Goal: Find specific page/section: Find specific page/section

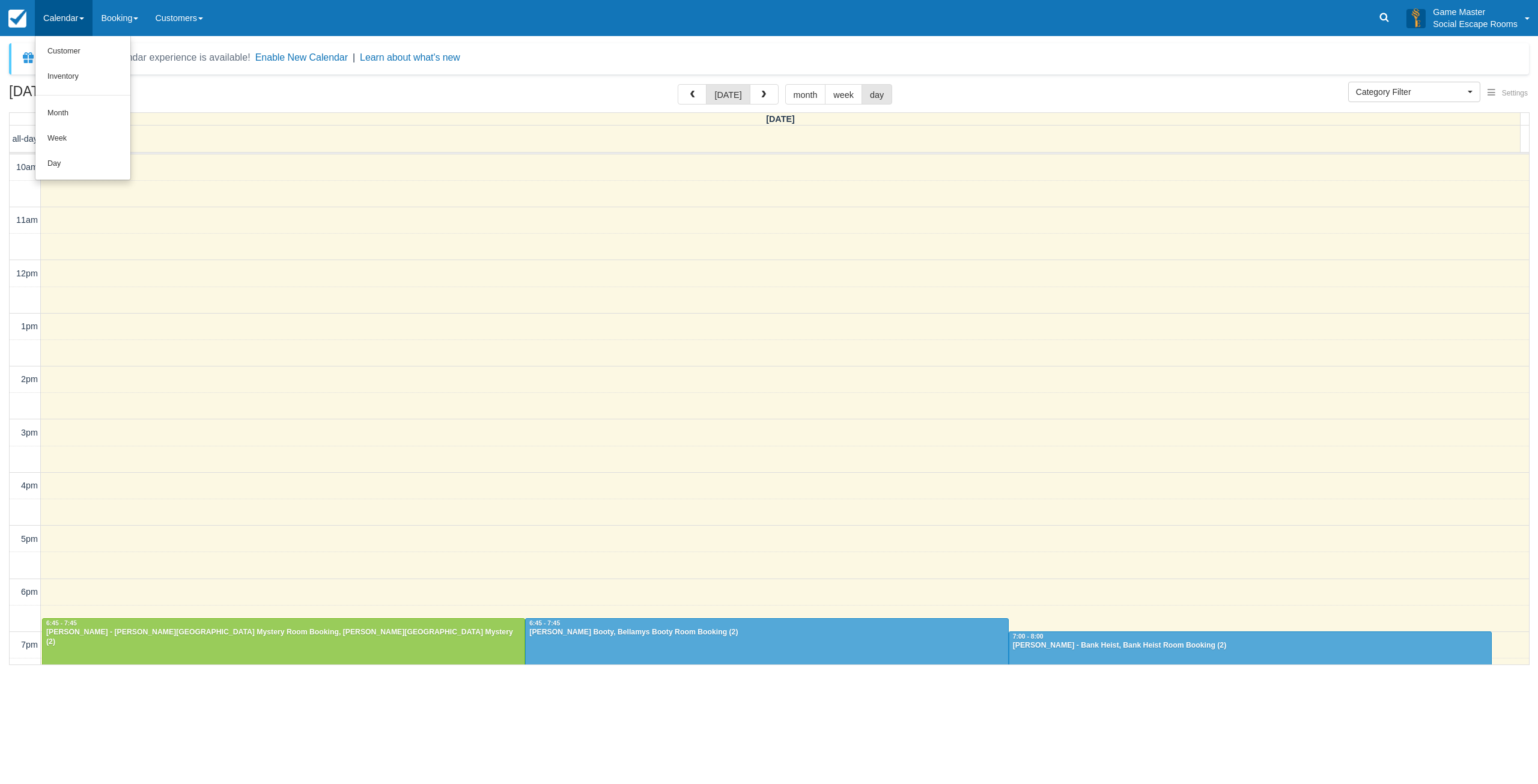
select select
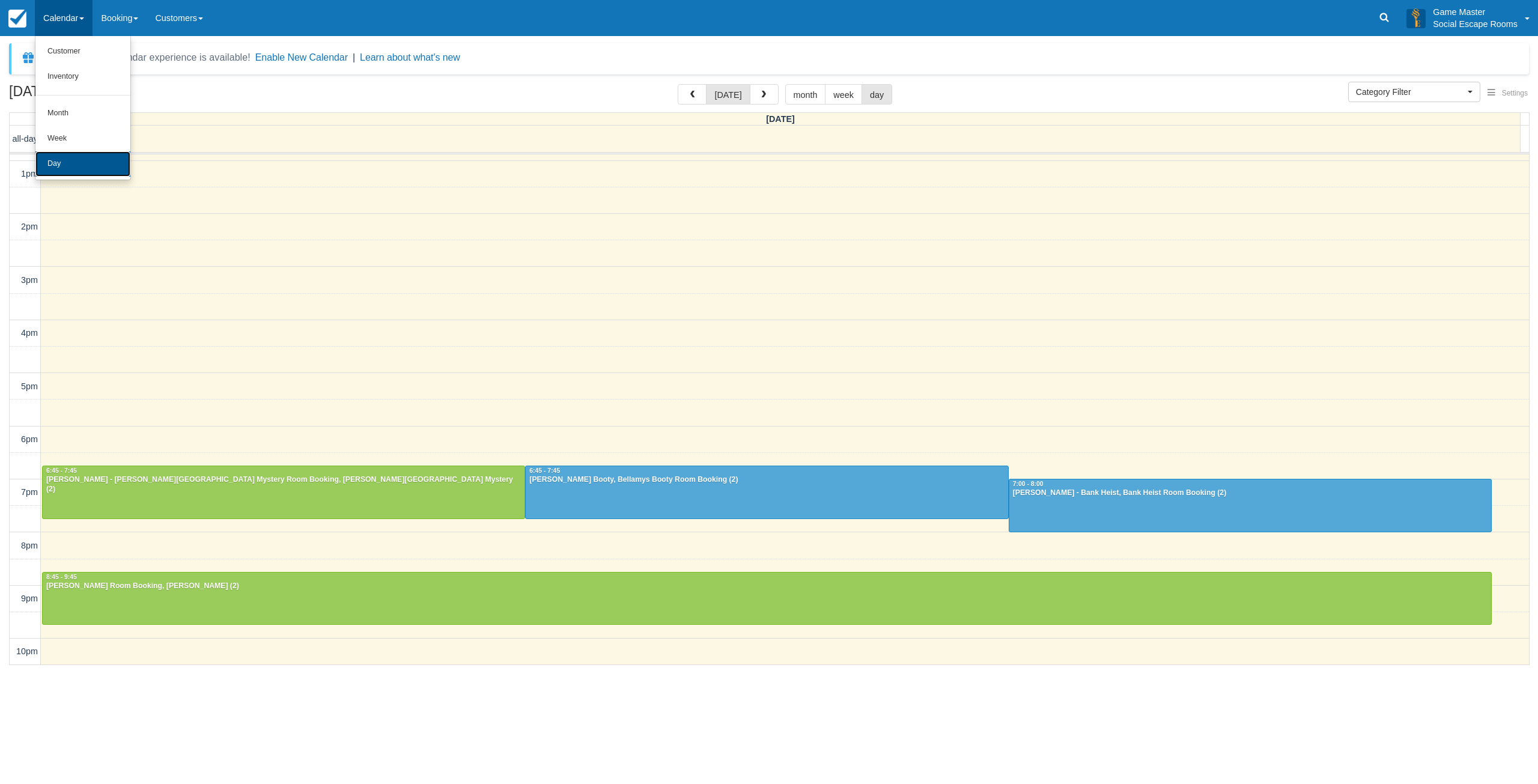
click at [86, 157] on link "Day" at bounding box center [83, 164] width 95 height 25
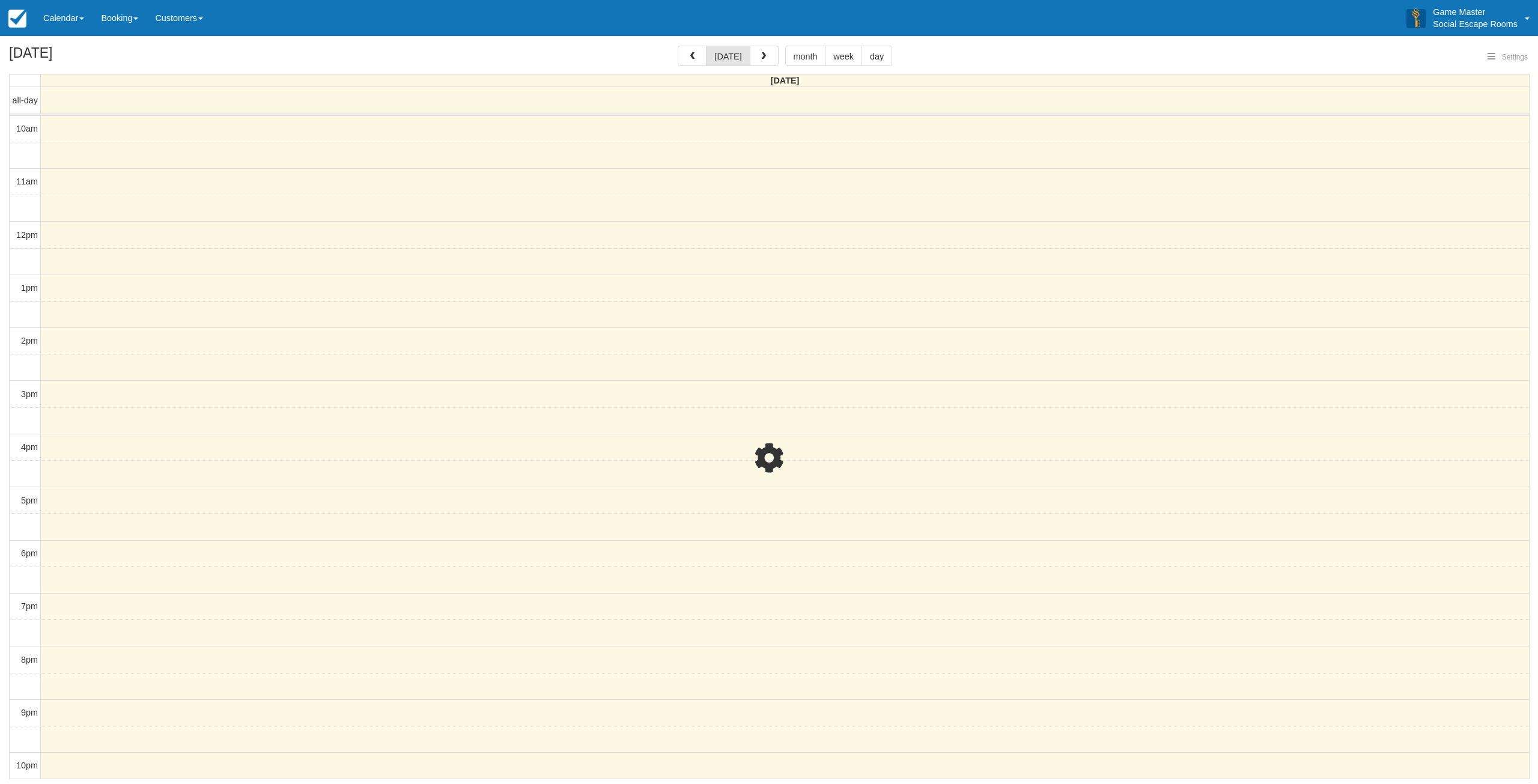
select select
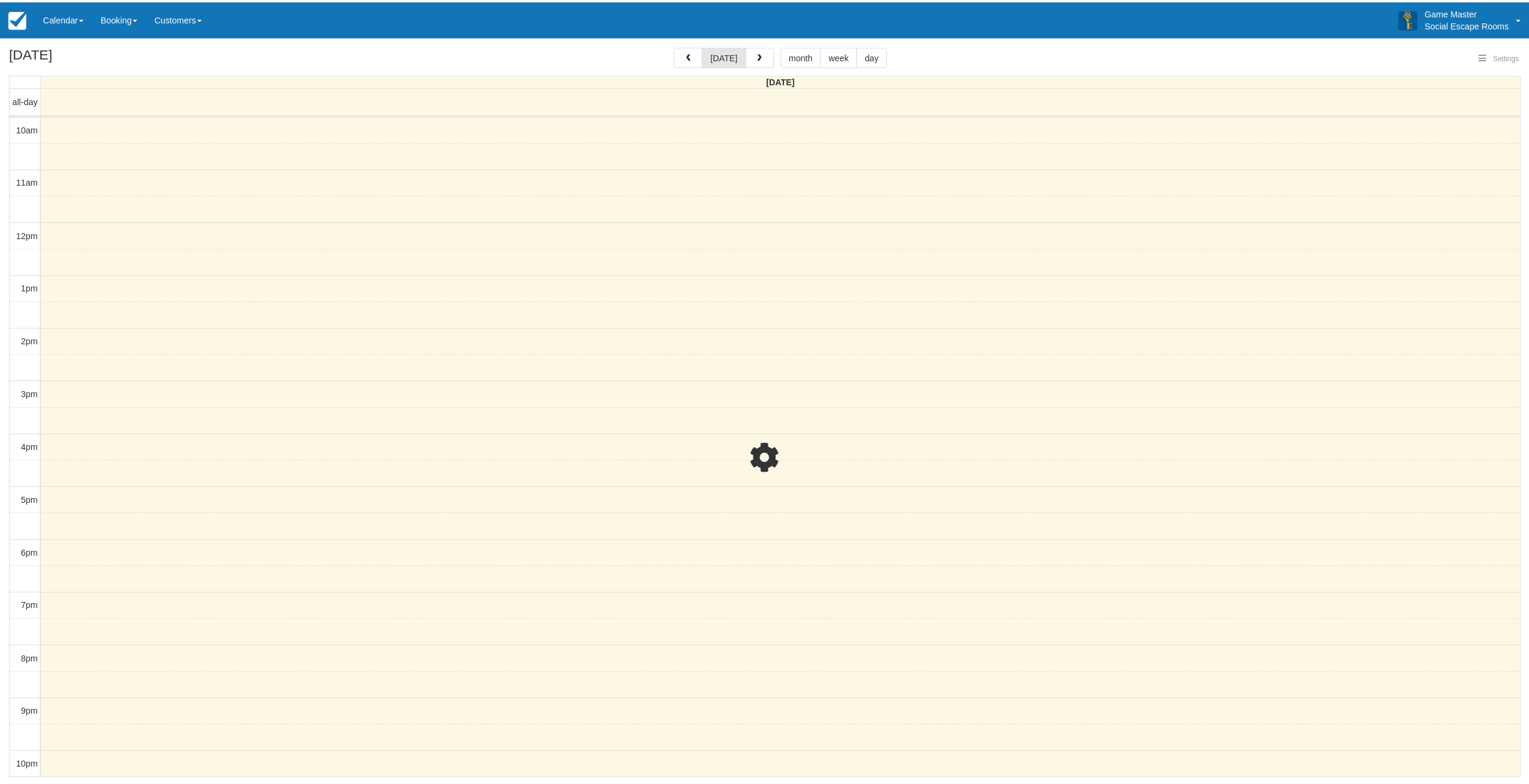
scroll to position [3, 0]
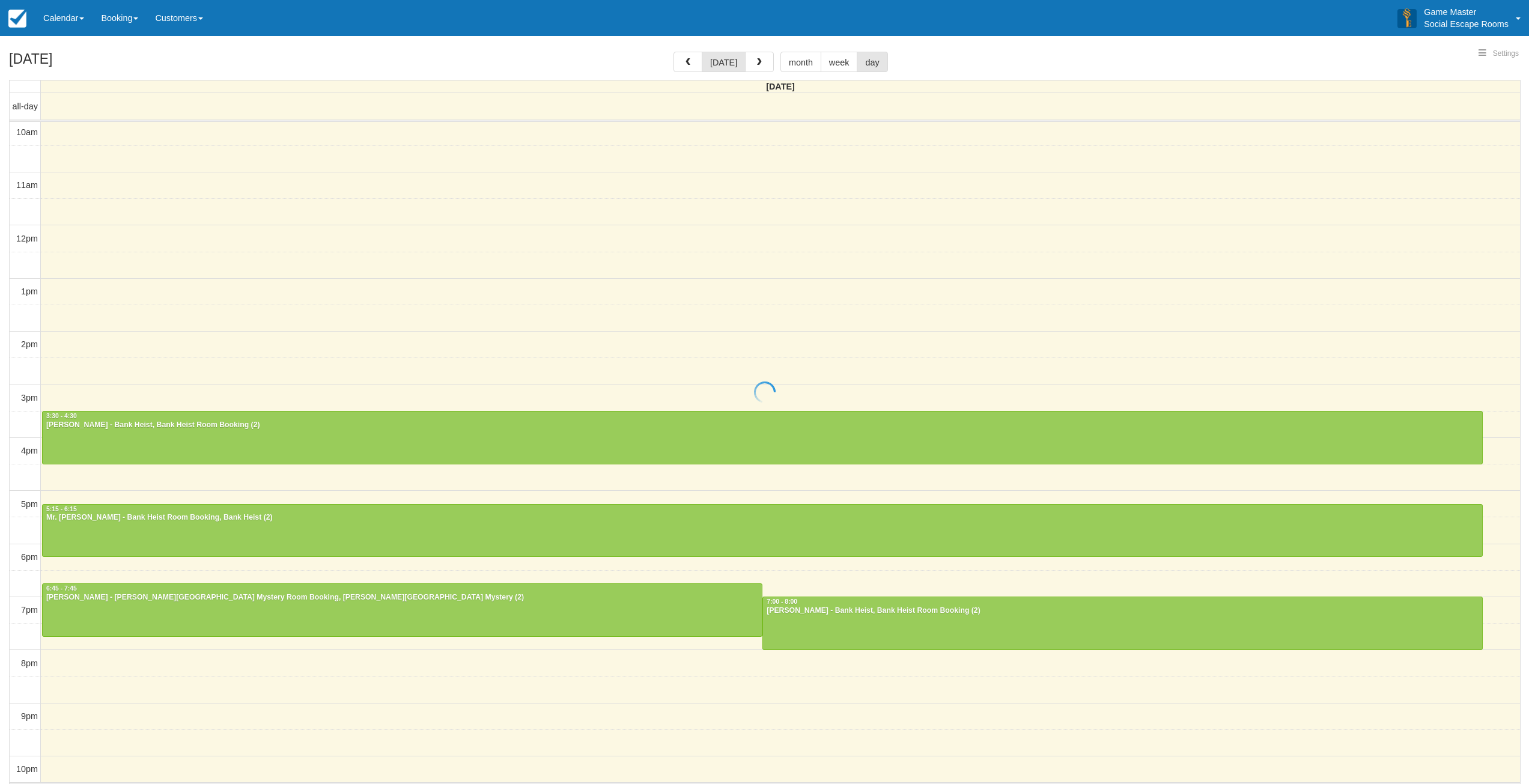
select select
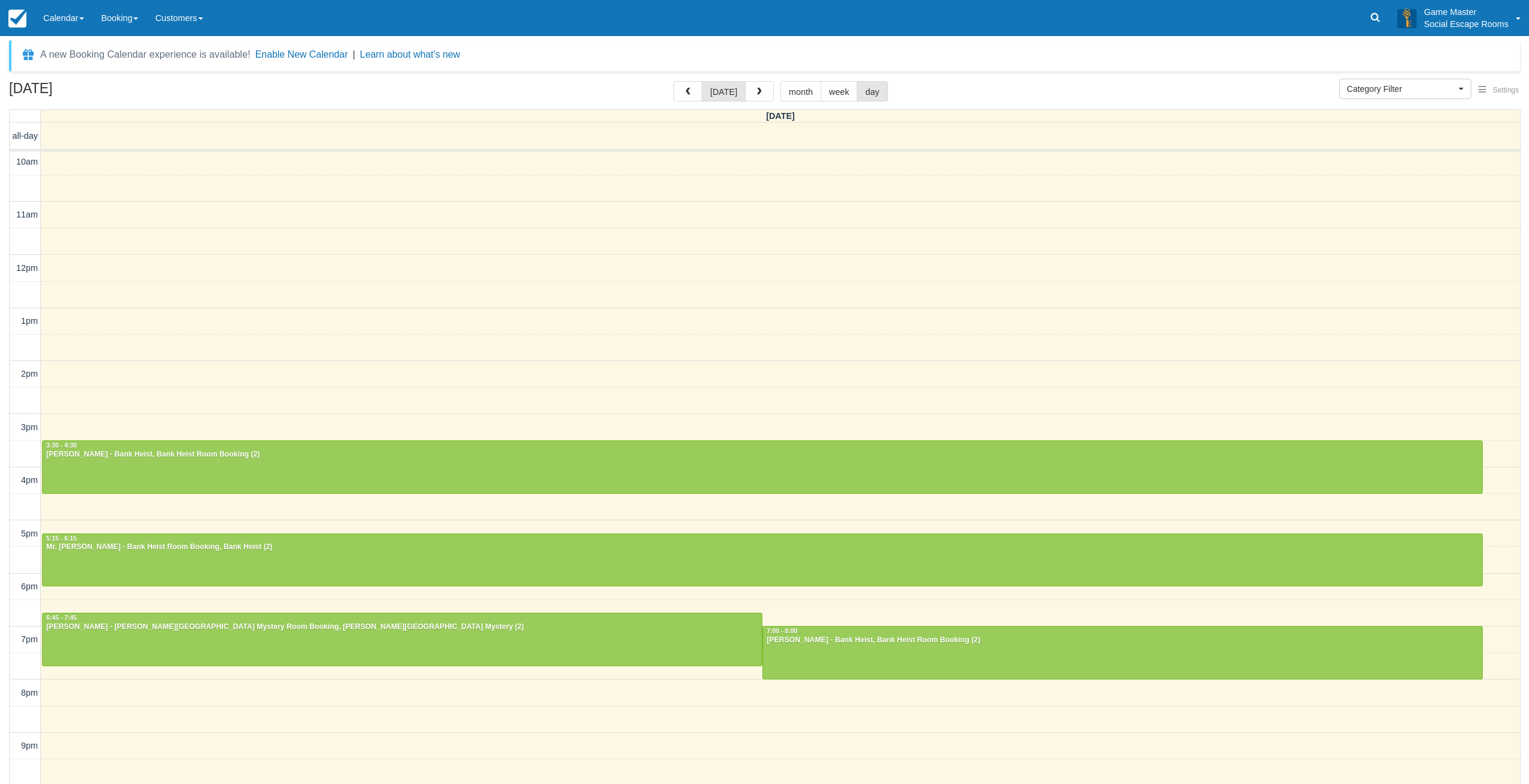
scroll to position [0, 0]
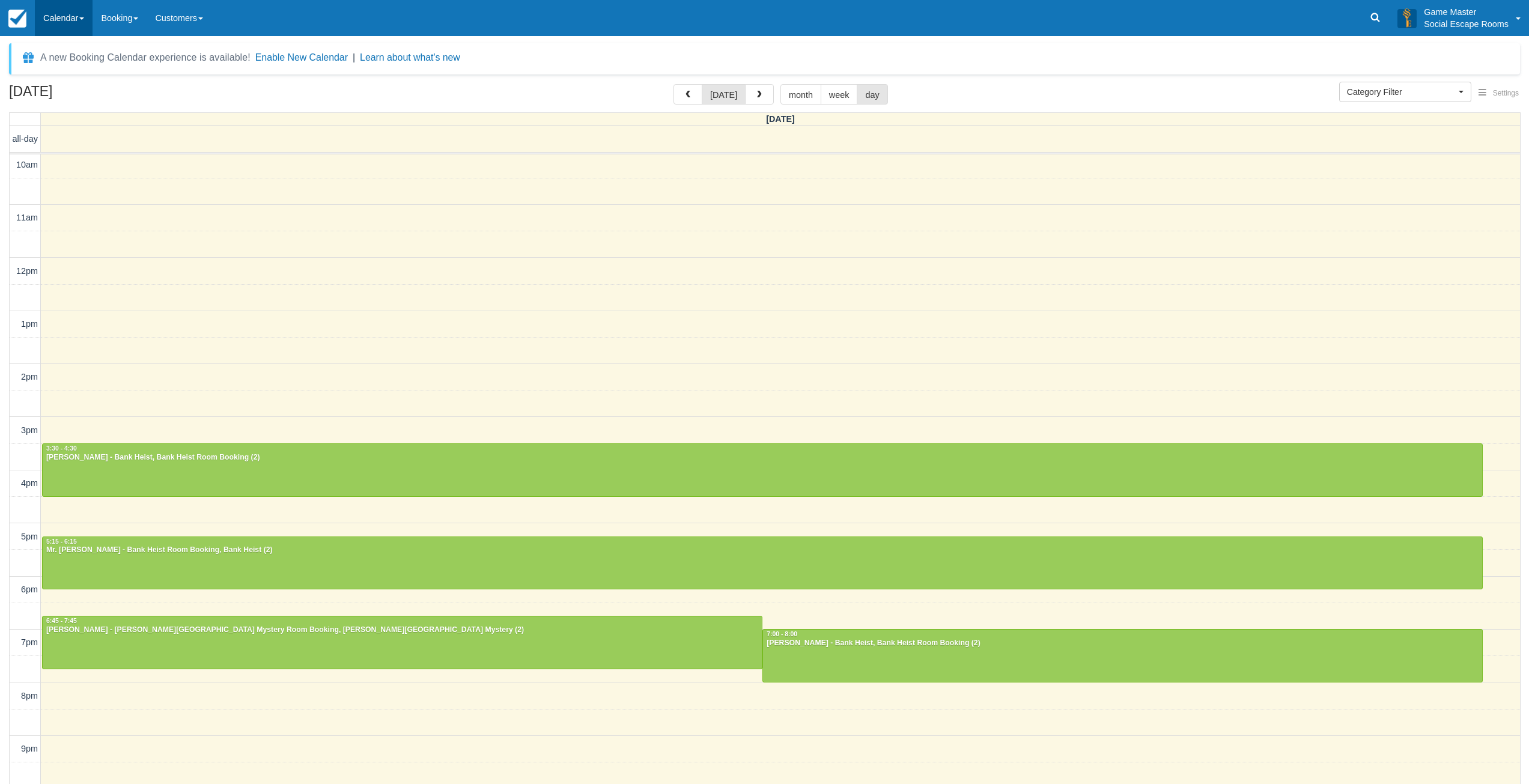
click at [76, 22] on link "Calendar" at bounding box center [63, 18] width 58 height 36
click at [98, 156] on link "Day" at bounding box center [83, 164] width 95 height 25
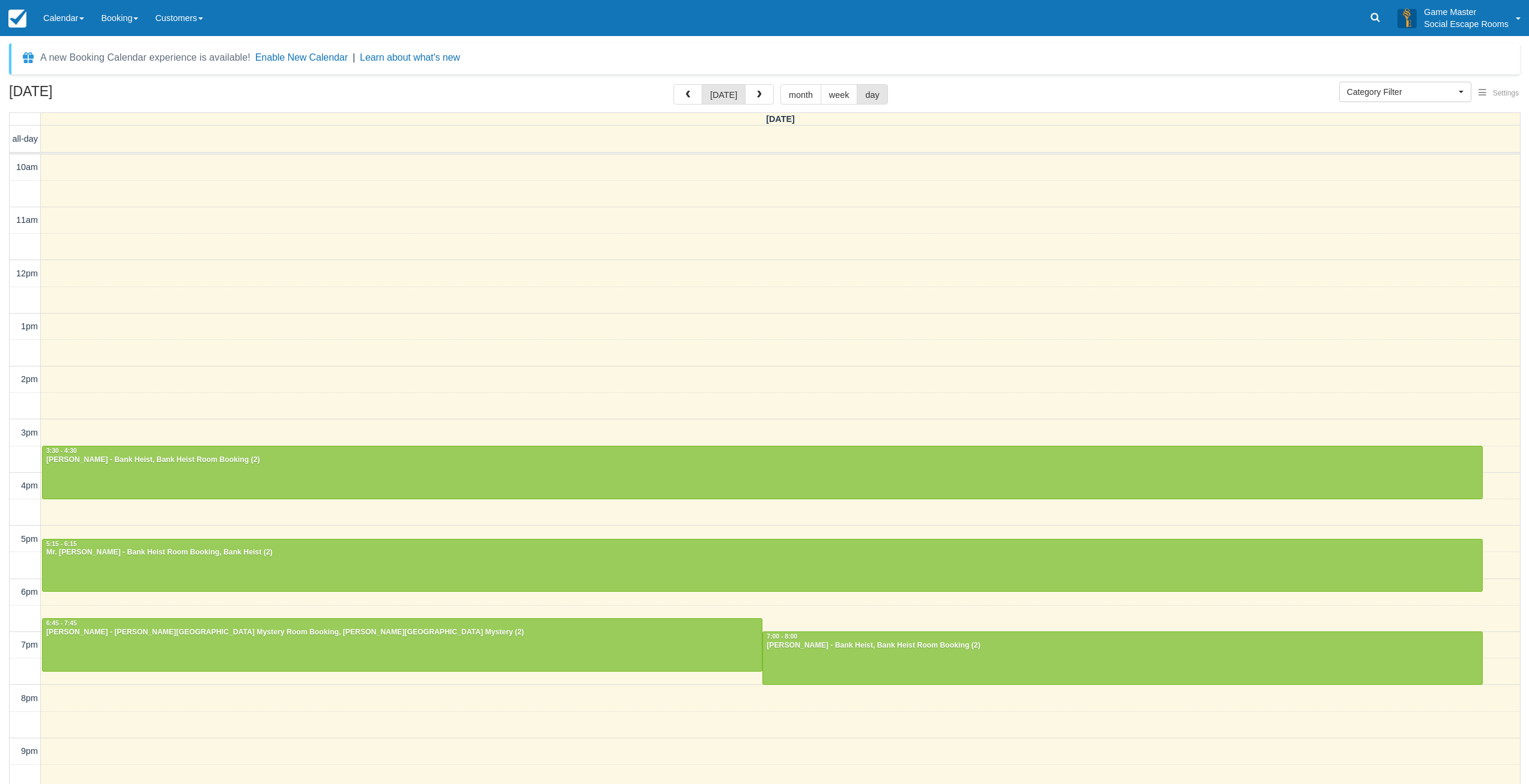
select select
